Goal: Information Seeking & Learning: Find specific page/section

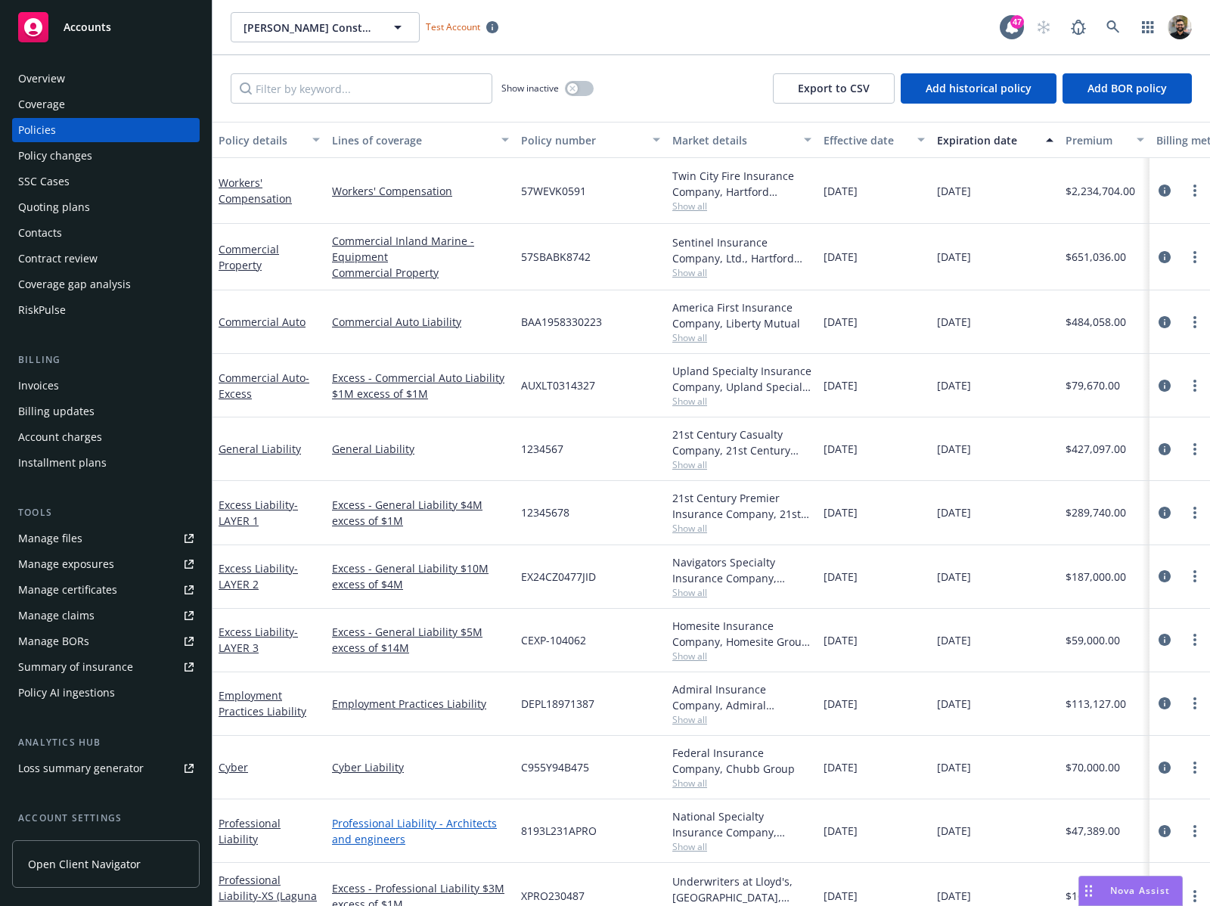
scroll to position [119, 0]
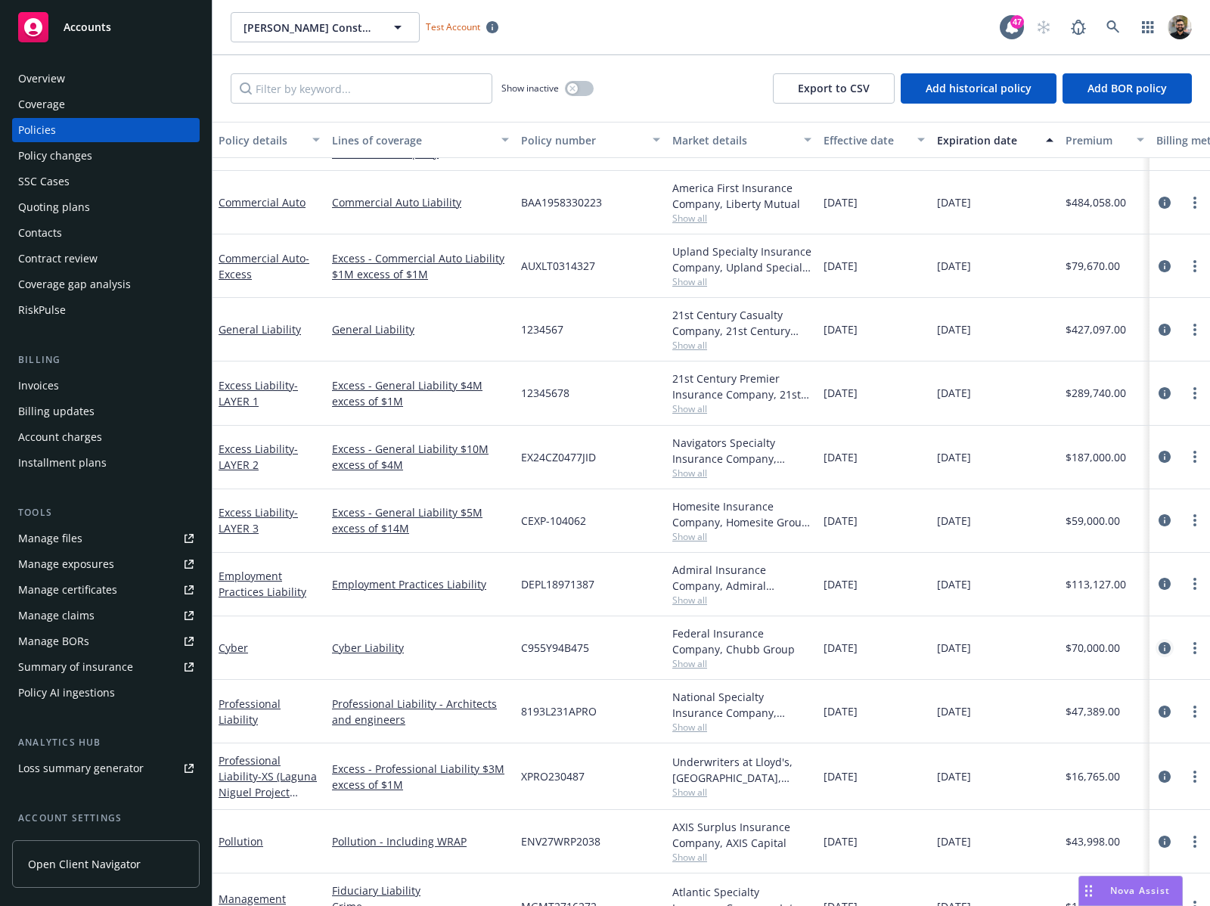
click at [1158, 648] on icon "circleInformation" at bounding box center [1164, 648] width 12 height 12
